Goal: Task Accomplishment & Management: Manage account settings

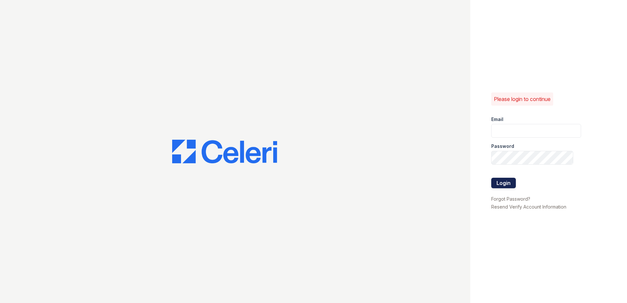
type input "[EMAIL_ADDRESS][DOMAIN_NAME]"
click at [509, 187] on button "Login" at bounding box center [503, 183] width 25 height 10
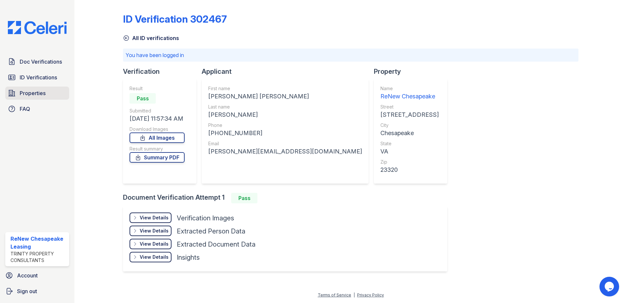
click at [41, 96] on span "Properties" at bounding box center [33, 93] width 26 height 8
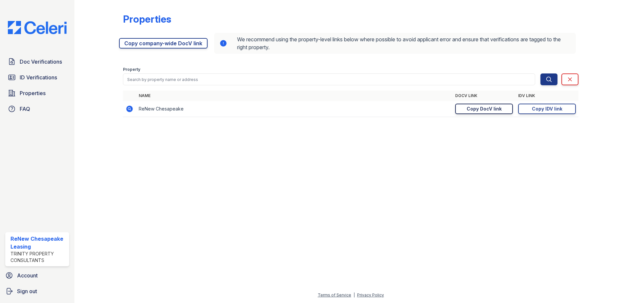
click at [482, 106] on div "Copy DocV link" at bounding box center [484, 109] width 35 height 7
click at [484, 111] on div "Copy DocV link" at bounding box center [484, 109] width 35 height 7
drag, startPoint x: 46, startPoint y: 66, endPoint x: 39, endPoint y: 63, distance: 7.9
click at [46, 65] on link "Doc Verifications" at bounding box center [37, 61] width 64 height 13
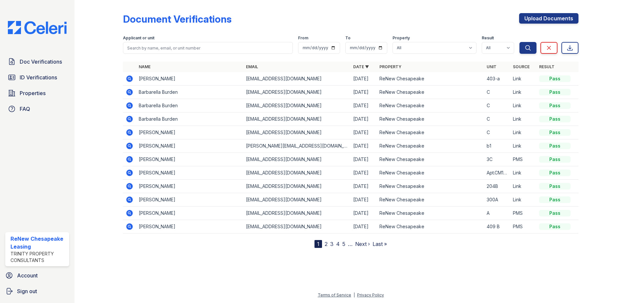
click at [130, 82] on icon at bounding box center [129, 78] width 7 height 7
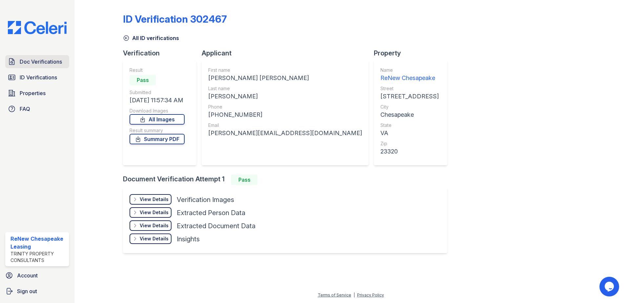
click at [24, 61] on span "Doc Verifications" at bounding box center [41, 62] width 42 height 8
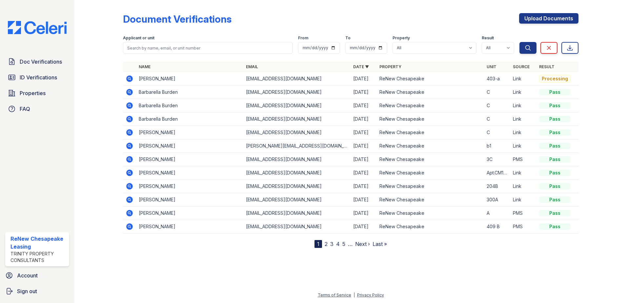
click at [127, 80] on icon at bounding box center [130, 79] width 8 height 8
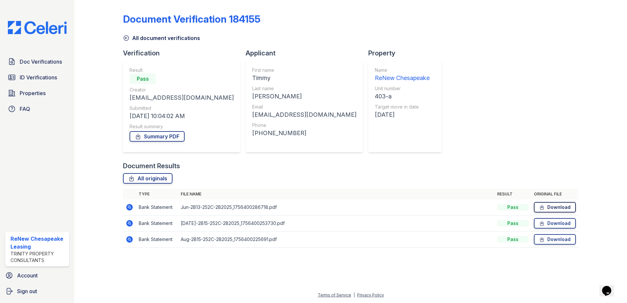
click at [557, 207] on link "Download" at bounding box center [555, 207] width 42 height 10
click at [542, 219] on link "Download" at bounding box center [555, 223] width 42 height 10
click at [545, 239] on icon at bounding box center [542, 239] width 6 height 7
click at [50, 63] on span "Doc Verifications" at bounding box center [41, 62] width 42 height 8
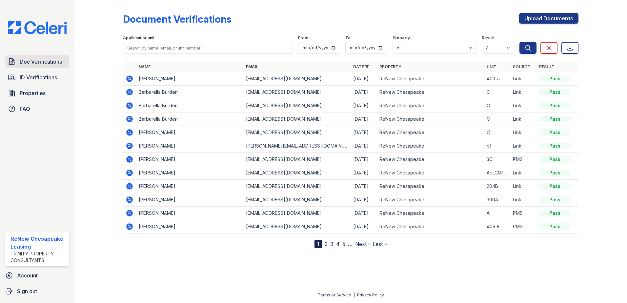
click at [34, 63] on span "Doc Verifications" at bounding box center [41, 62] width 42 height 8
click at [34, 61] on span "Doc Verifications" at bounding box center [41, 62] width 42 height 8
click at [26, 81] on span "ID Verifications" at bounding box center [38, 77] width 37 height 8
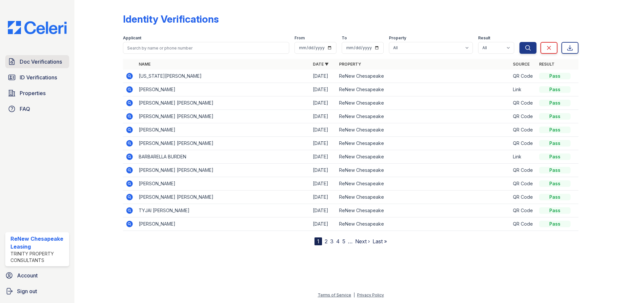
click at [26, 62] on span "Doc Verifications" at bounding box center [41, 62] width 42 height 8
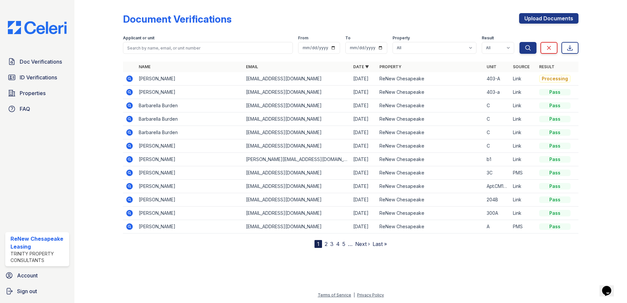
click at [130, 80] on icon at bounding box center [129, 78] width 7 height 7
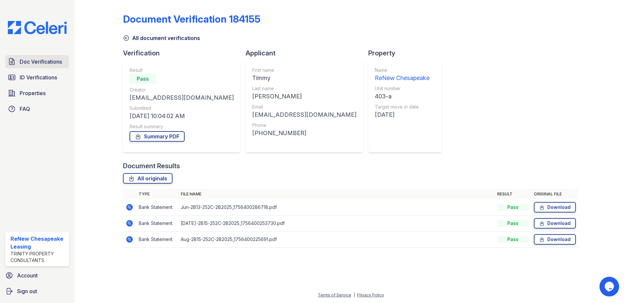
click at [47, 62] on span "Doc Verifications" at bounding box center [41, 62] width 42 height 8
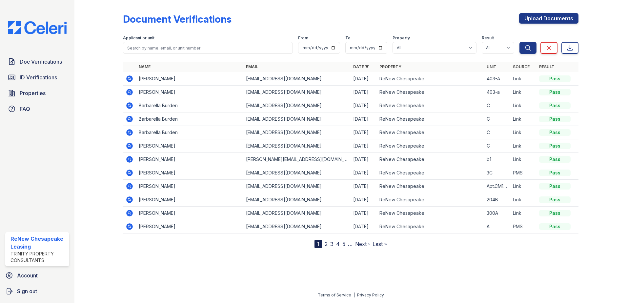
click at [126, 80] on icon at bounding box center [130, 79] width 8 height 8
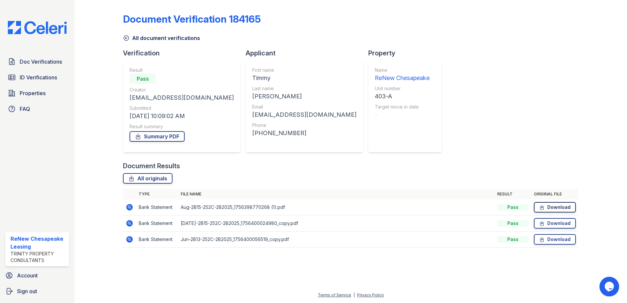
click at [547, 205] on link "Download" at bounding box center [555, 207] width 42 height 10
